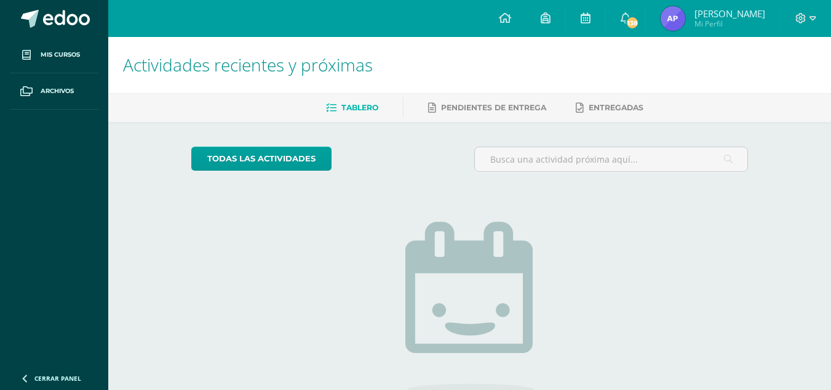
click at [686, 14] on img at bounding box center [673, 18] width 25 height 25
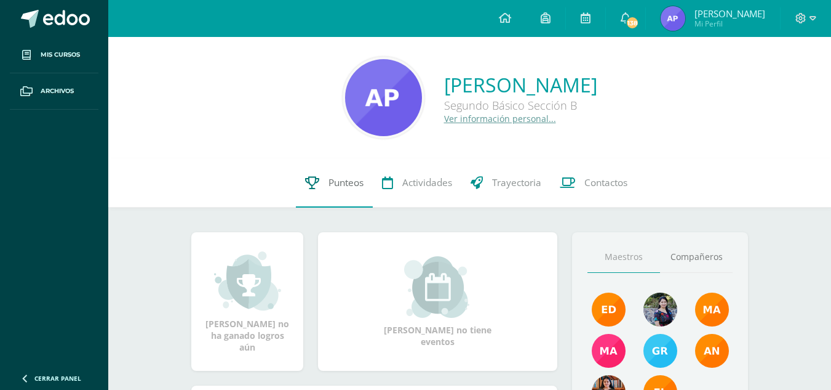
click at [338, 185] on span "Punteos" at bounding box center [346, 182] width 35 height 13
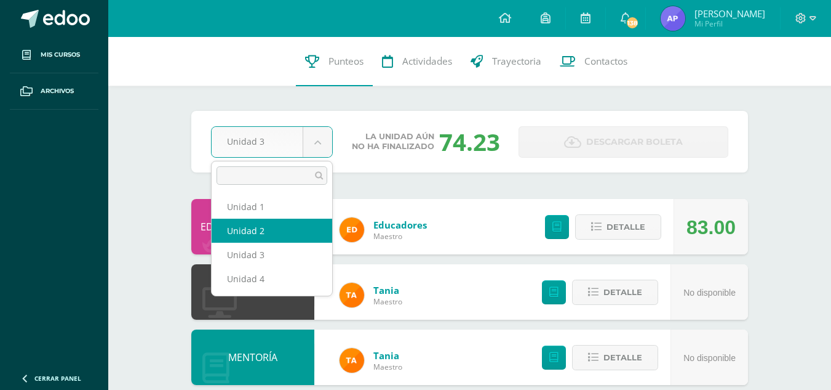
select select "Unidad 2"
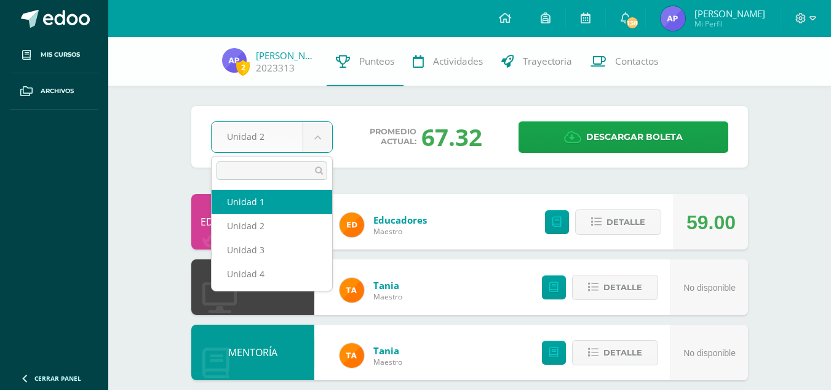
select select "Unidad 1"
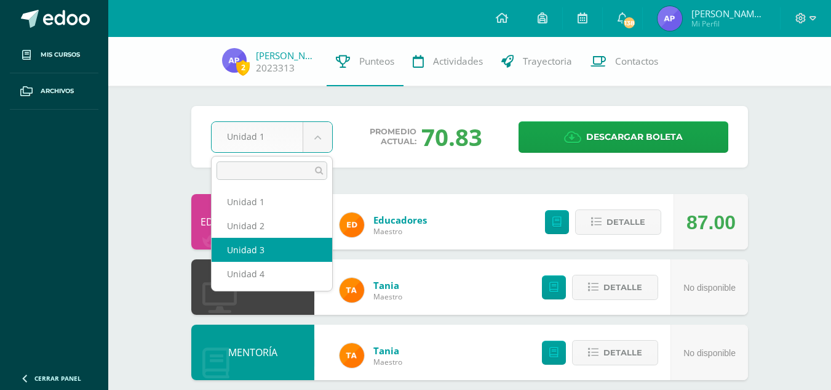
select select "Unidad 3"
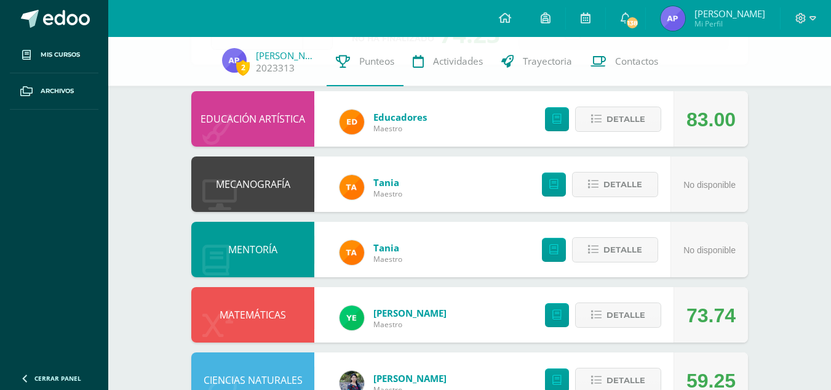
scroll to position [103, 0]
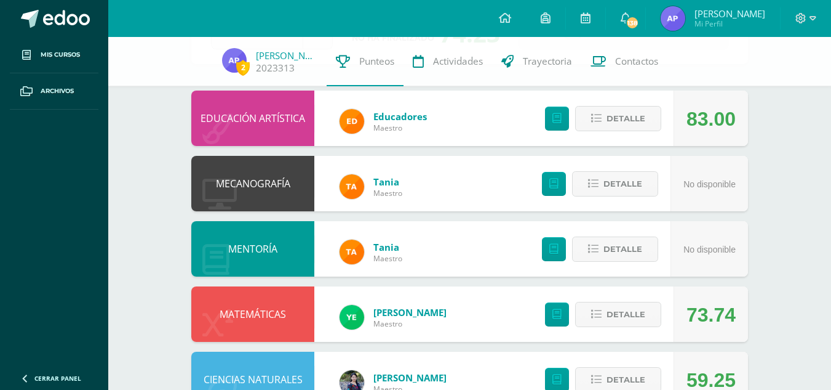
click at [449, 259] on div "[PERSON_NAME] Maestro No disponible Detalle" at bounding box center [469, 248] width 557 height 55
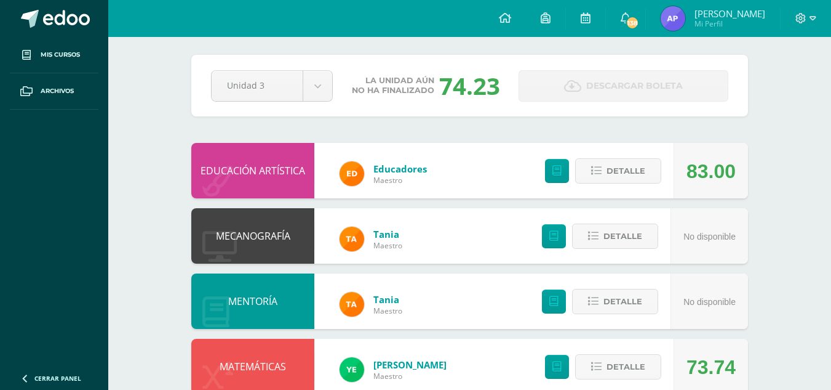
scroll to position [0, 0]
